Goal: Information Seeking & Learning: Learn about a topic

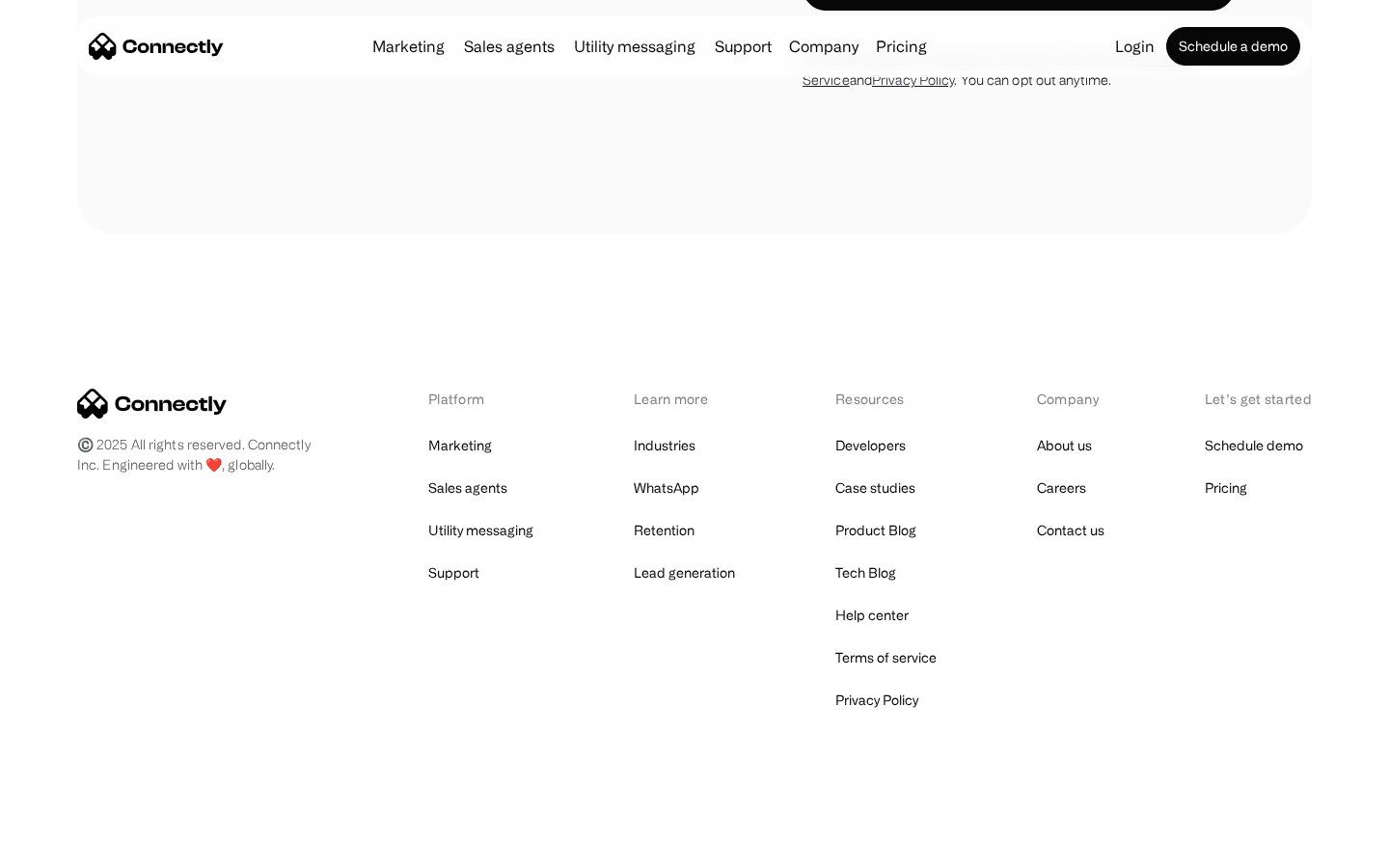
scroll to position [3261, 0]
